Goal: Check status: Check status

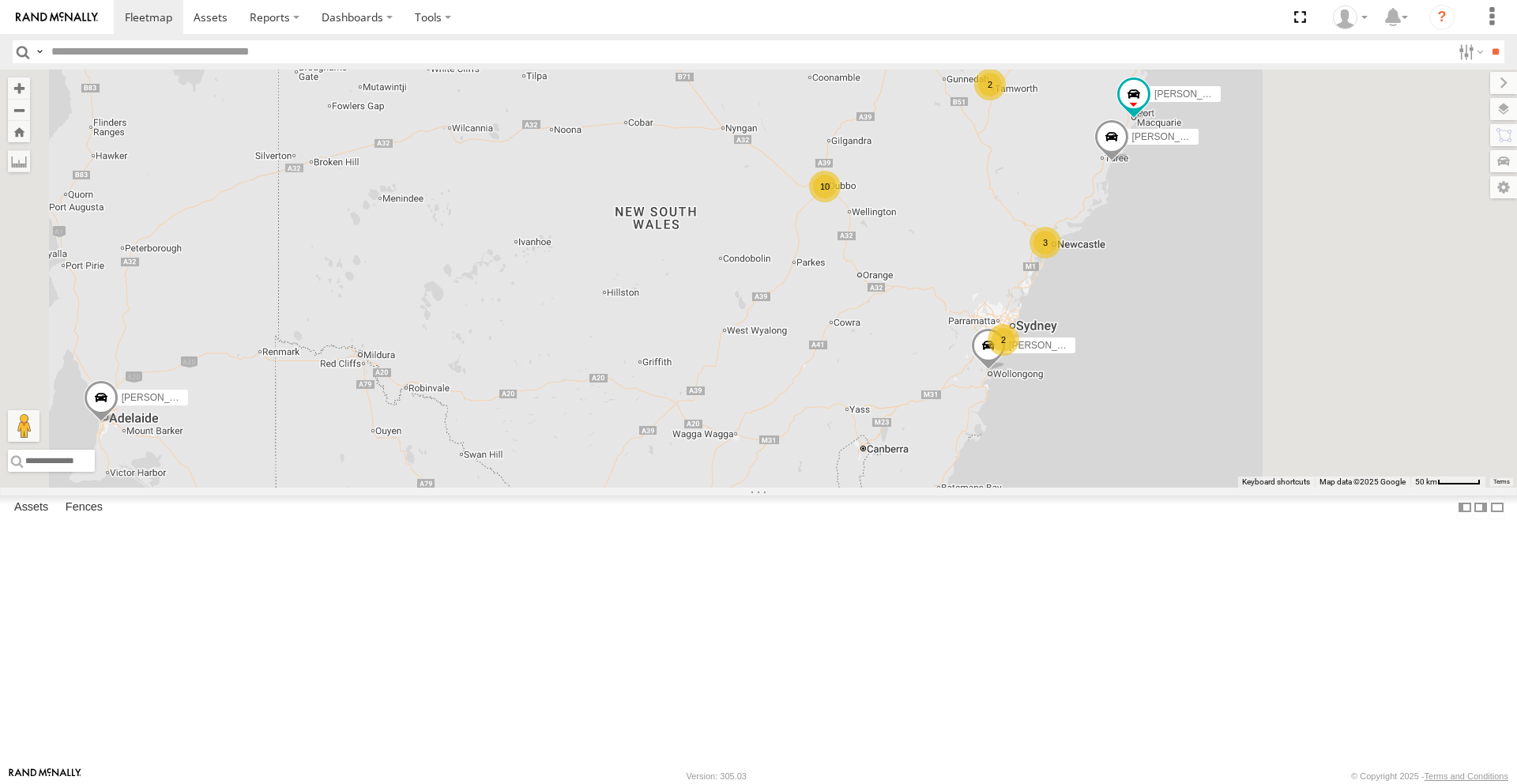
drag, startPoint x: 1039, startPoint y: 366, endPoint x: 614, endPoint y: 288, distance: 432.1
click at [624, 294] on div "[PERSON_NAME] 10 3 [PERSON_NAME] 2 [PERSON_NAME] [PERSON_NAME] - NEW ute 2" at bounding box center [758, 278] width 1517 height 418
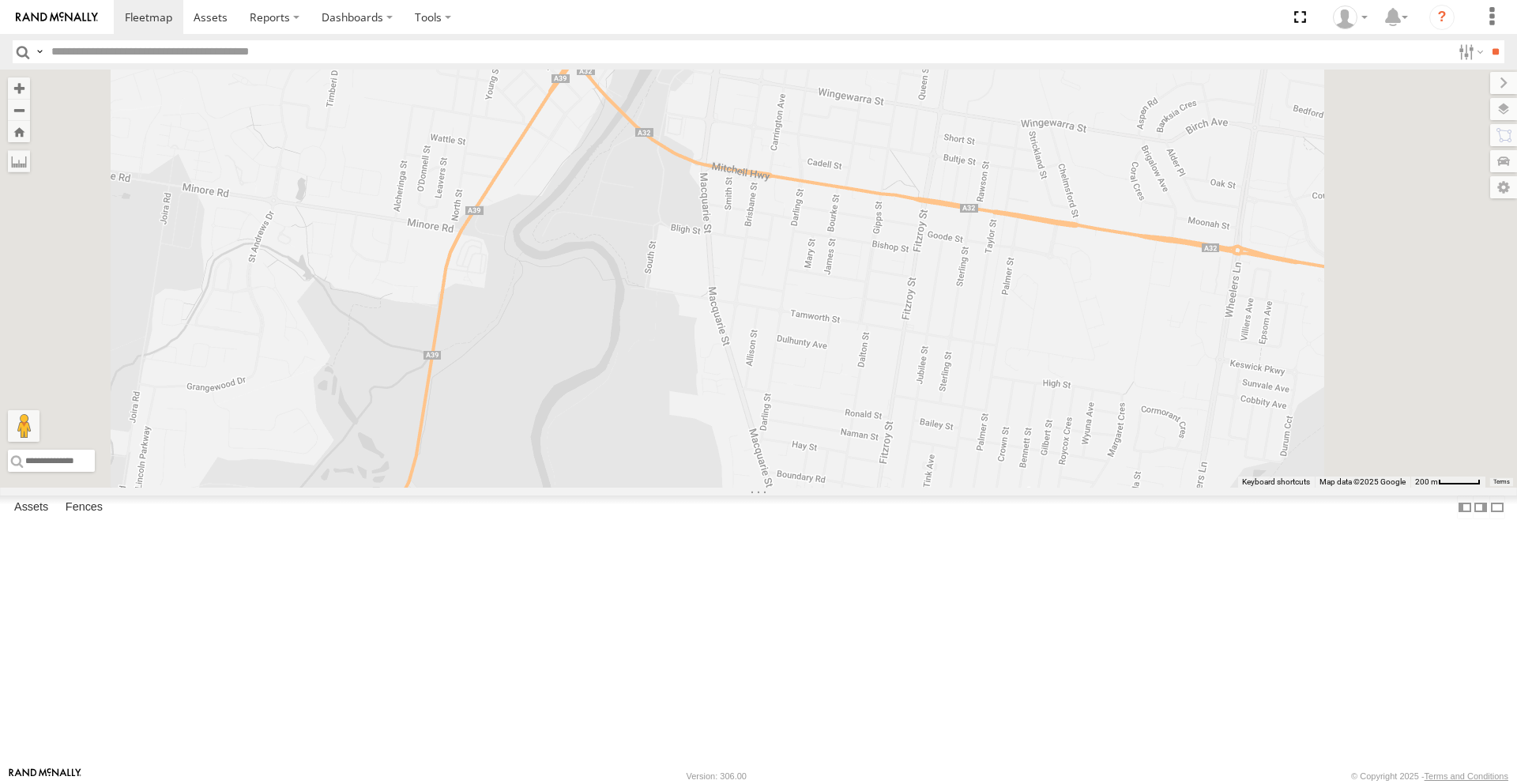
drag, startPoint x: 1124, startPoint y: 313, endPoint x: 1085, endPoint y: 445, distance: 137.6
click at [1085, 445] on div "Darcy Furnell - NEW ute Tom Brisbane Matt Harding Sam Ward Kye Matterson Billy …" at bounding box center [758, 278] width 1517 height 418
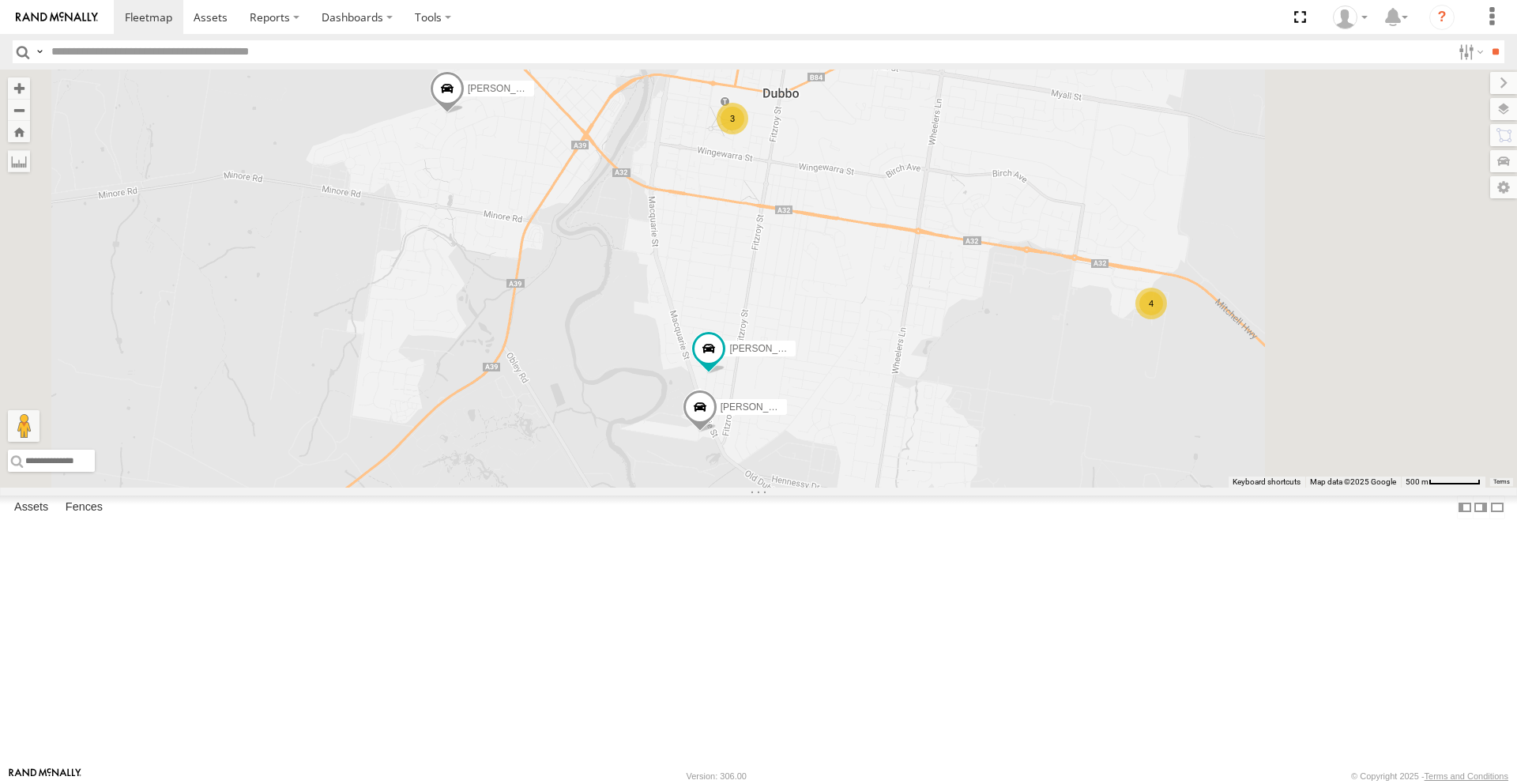
drag, startPoint x: 1082, startPoint y: 446, endPoint x: 935, endPoint y: 398, distance: 154.6
click at [935, 398] on div "Darcy Furnell - NEW ute Tom Brisbane Matt Harding Sam Ward Kye Matterson Billy …" at bounding box center [758, 278] width 1517 height 418
